Goal: Task Accomplishment & Management: Use online tool/utility

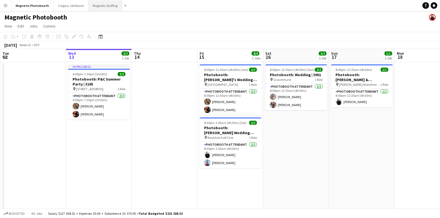
click at [100, 7] on button "Magnetic Staffing Close" at bounding box center [105, 5] width 34 height 11
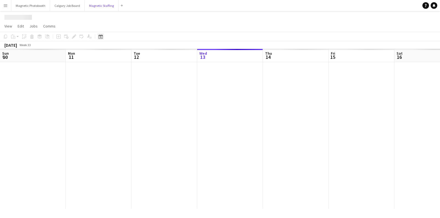
scroll to position [0, 131]
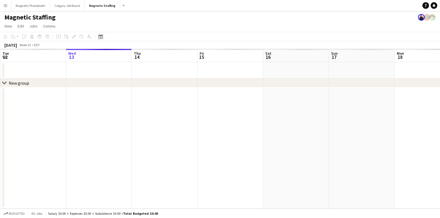
click at [98, 37] on icon "Date picker" at bounding box center [100, 36] width 4 height 4
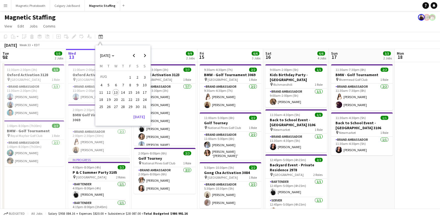
click at [108, 99] on span "19" at bounding box center [108, 99] width 7 height 7
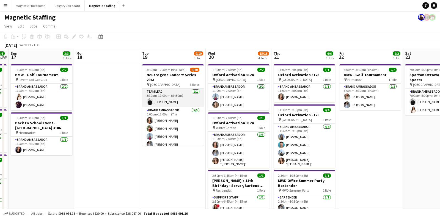
scroll to position [54, 0]
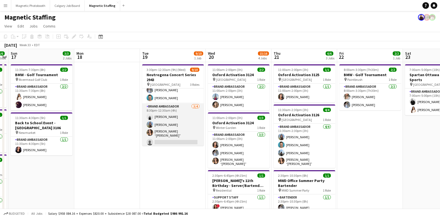
click at [156, 129] on app-card-role "Brand Ambassador [DATE] 8:30pm-12:30am (4h) [PERSON_NAME] [PERSON_NAME] [PERSON…" at bounding box center [173, 125] width 62 height 44
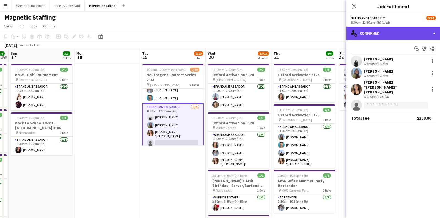
click at [380, 35] on div "single-neutral-actions-check-2 Confirmed" at bounding box center [392, 33] width 93 height 13
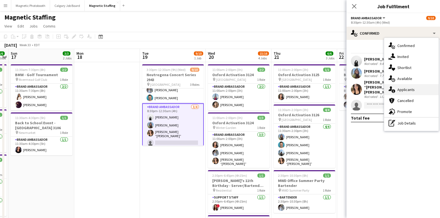
click at [394, 90] on icon at bounding box center [393, 91] width 4 height 4
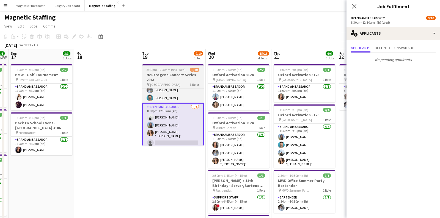
click at [152, 79] on h3 "Neutrogena Concert Series 2943" at bounding box center [173, 77] width 62 height 10
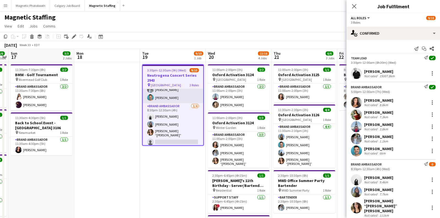
scroll to position [0, 0]
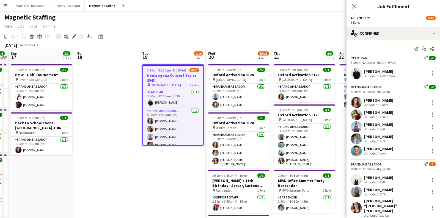
click at [160, 79] on h3 "Neutrogena Concert Series 2943" at bounding box center [173, 78] width 60 height 10
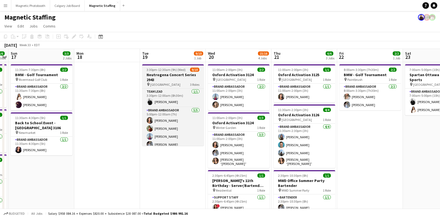
click at [169, 76] on h3 "Neutrogena Concert Series 2943" at bounding box center [173, 77] width 62 height 10
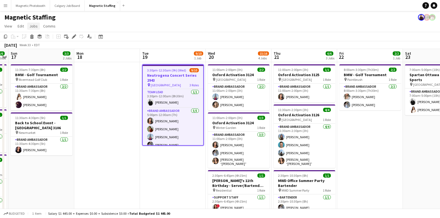
click at [35, 28] on span "Jobs" at bounding box center [33, 26] width 8 height 5
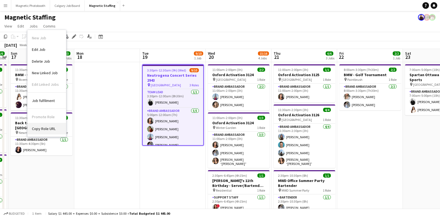
click at [41, 126] on span "Copy Role URL" at bounding box center [44, 128] width 24 height 5
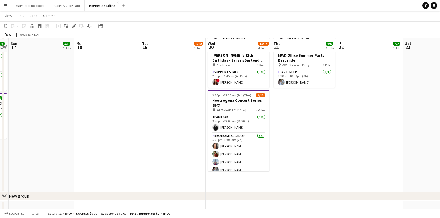
scroll to position [125, 0]
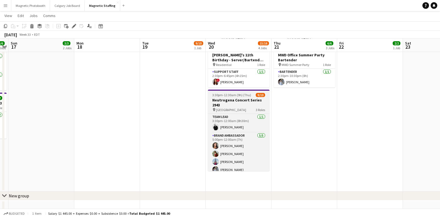
click at [222, 98] on h3 "Neutrogena Concert Series 2943" at bounding box center [239, 103] width 62 height 10
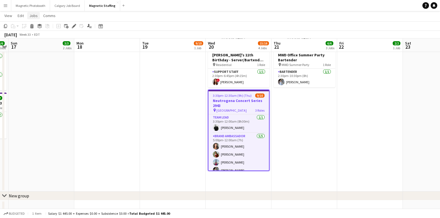
click at [35, 14] on span "Jobs" at bounding box center [33, 15] width 8 height 5
click at [47, 116] on span "Copy Role URL" at bounding box center [44, 118] width 24 height 5
type textarea "**********"
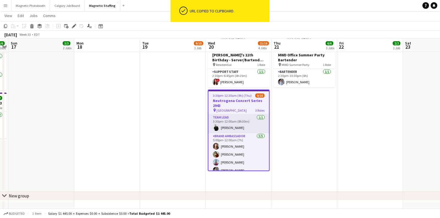
scroll to position [56, 0]
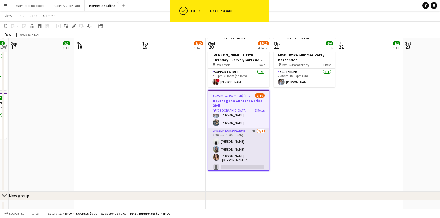
click at [222, 156] on app-card-role "Brand Ambassador 3A [DATE] 8:30pm-12:30am (4h) [PERSON_NAME] [PERSON_NAME] [PER…" at bounding box center [238, 150] width 60 height 44
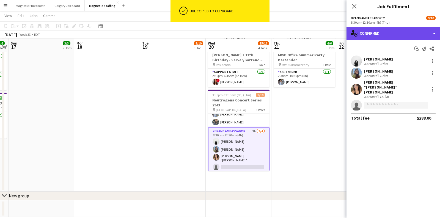
click at [385, 35] on div "single-neutral-actions-check-2 Confirmed" at bounding box center [392, 33] width 93 height 13
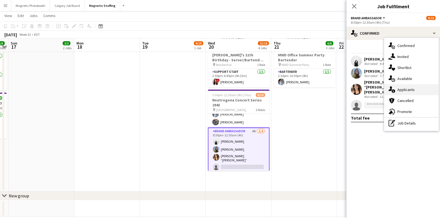
click at [392, 90] on icon at bounding box center [393, 91] width 4 height 4
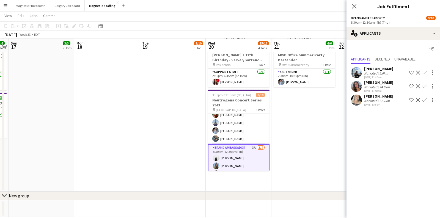
scroll to position [0, 0]
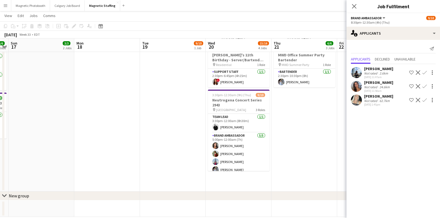
click at [369, 84] on div "[PERSON_NAME]" at bounding box center [378, 82] width 29 height 5
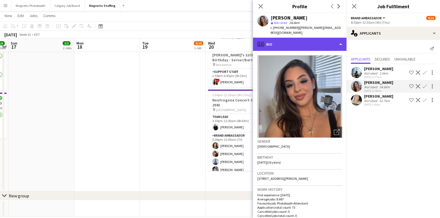
click at [314, 42] on div "profile Bio" at bounding box center [299, 44] width 93 height 13
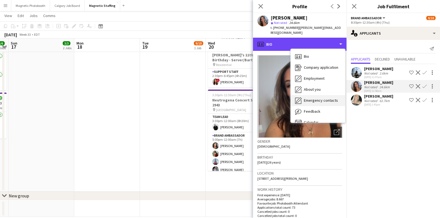
scroll to position [7, 0]
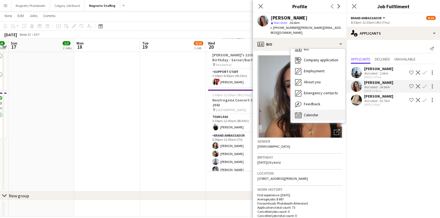
click at [308, 112] on span "Calendar" at bounding box center [311, 114] width 15 height 5
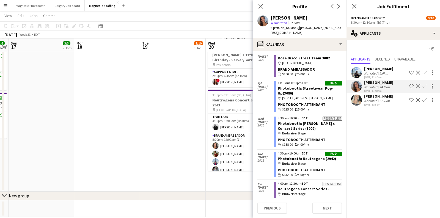
scroll to position [1925, 0]
